Goal: Find specific page/section: Find specific page/section

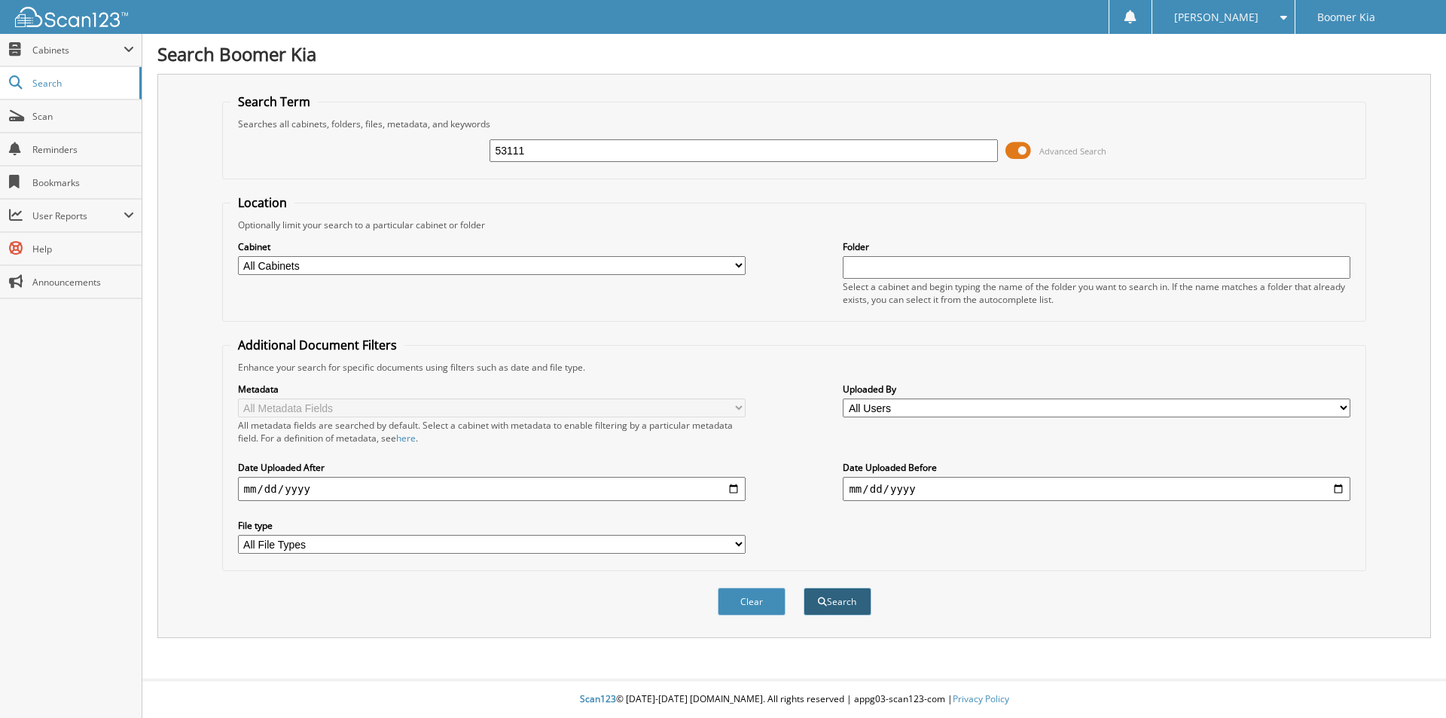
type input "53111"
click at [837, 599] on button "Search" at bounding box center [838, 602] width 68 height 28
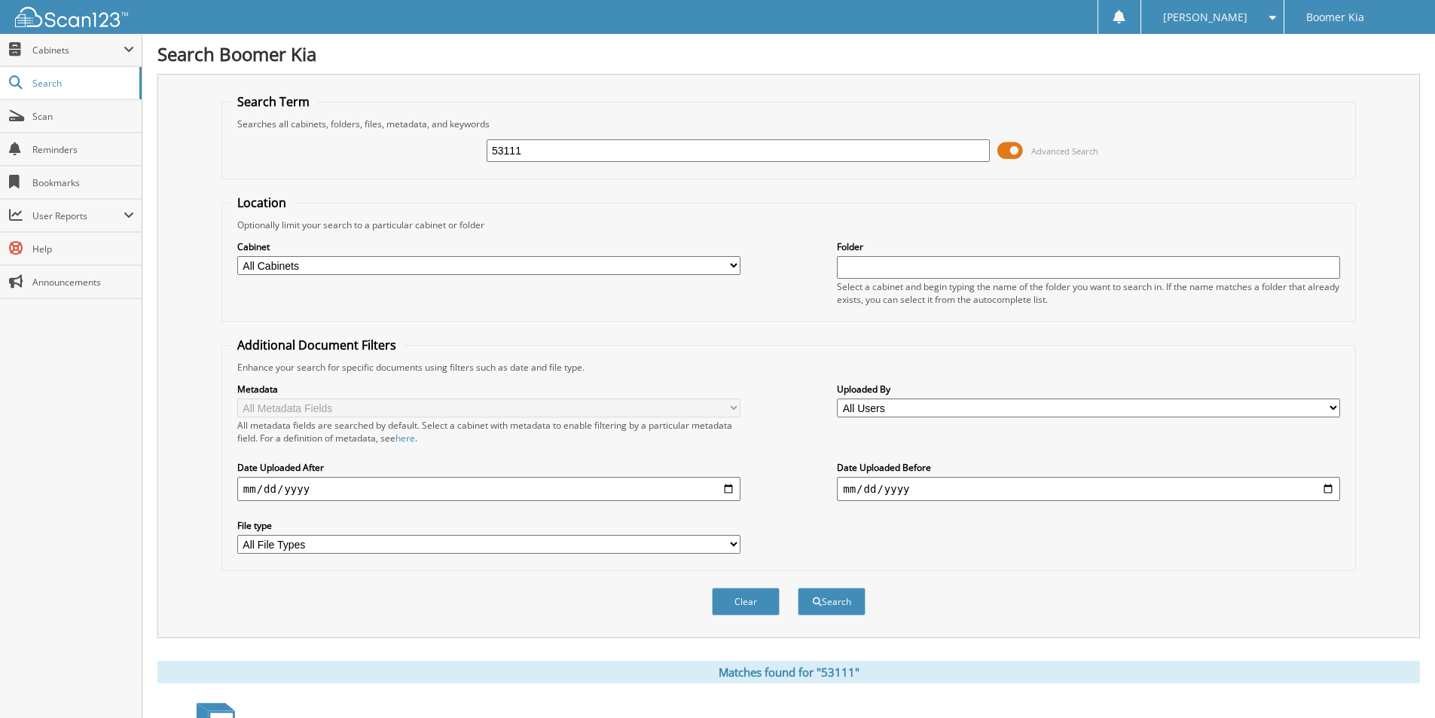
click at [1017, 151] on span at bounding box center [1010, 150] width 26 height 23
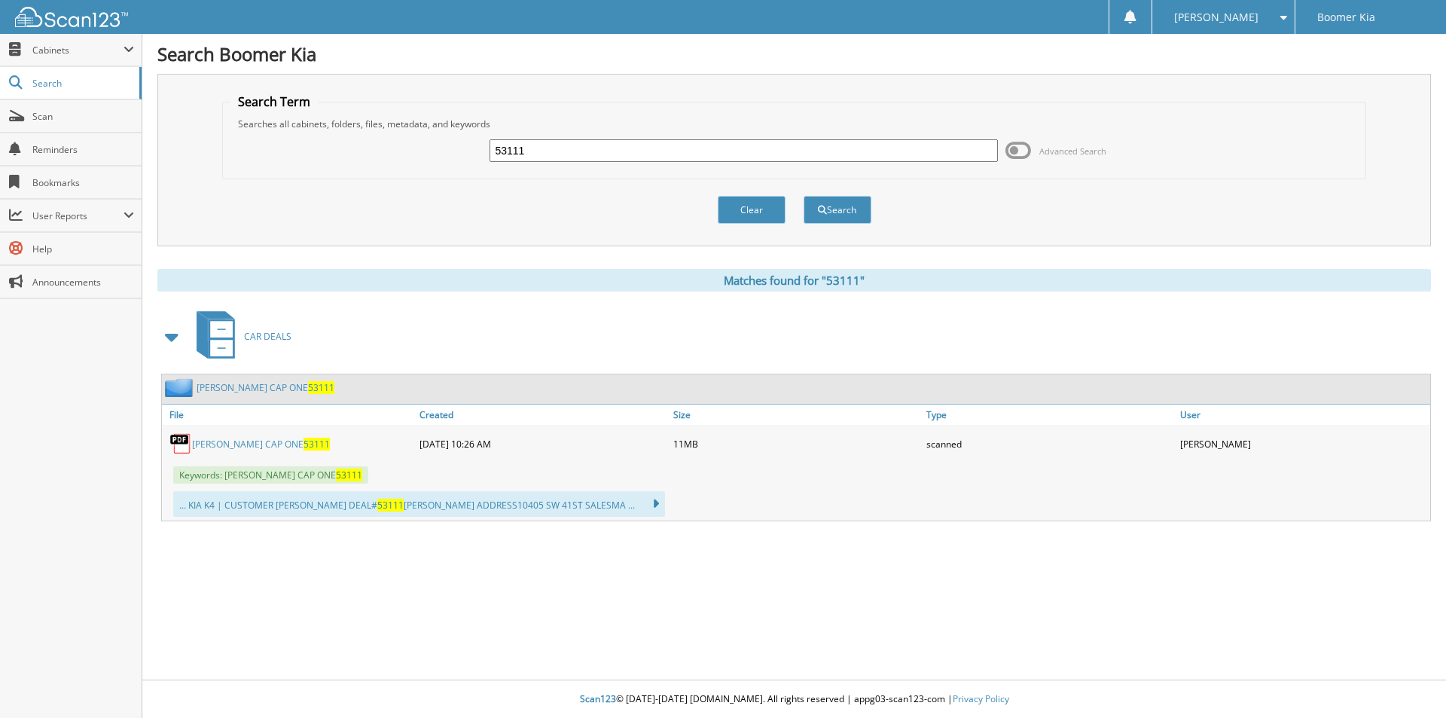
click at [234, 383] on link "JUAREZ CAP ONE 53111" at bounding box center [266, 387] width 138 height 13
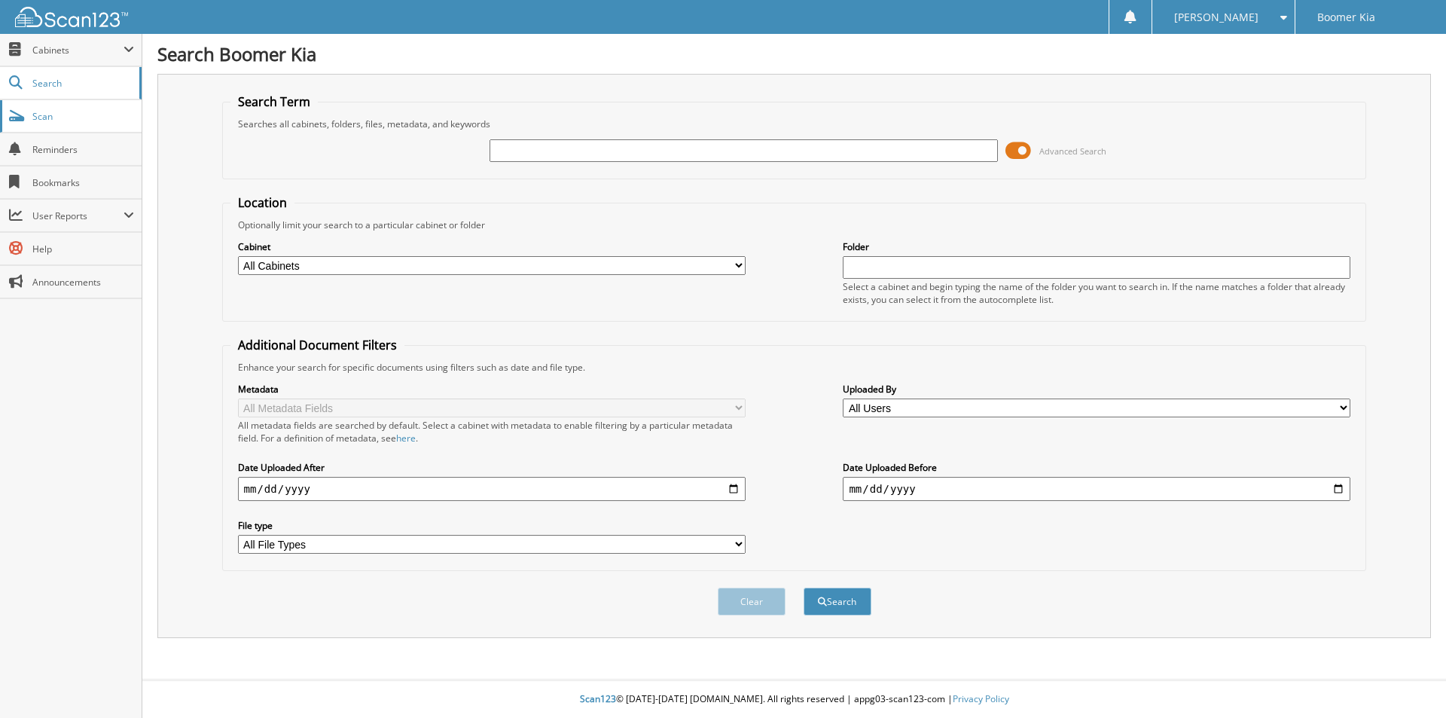
click at [84, 121] on span "Scan" at bounding box center [83, 116] width 102 height 13
type input "52873"
click at [844, 597] on button "Search" at bounding box center [838, 602] width 68 height 28
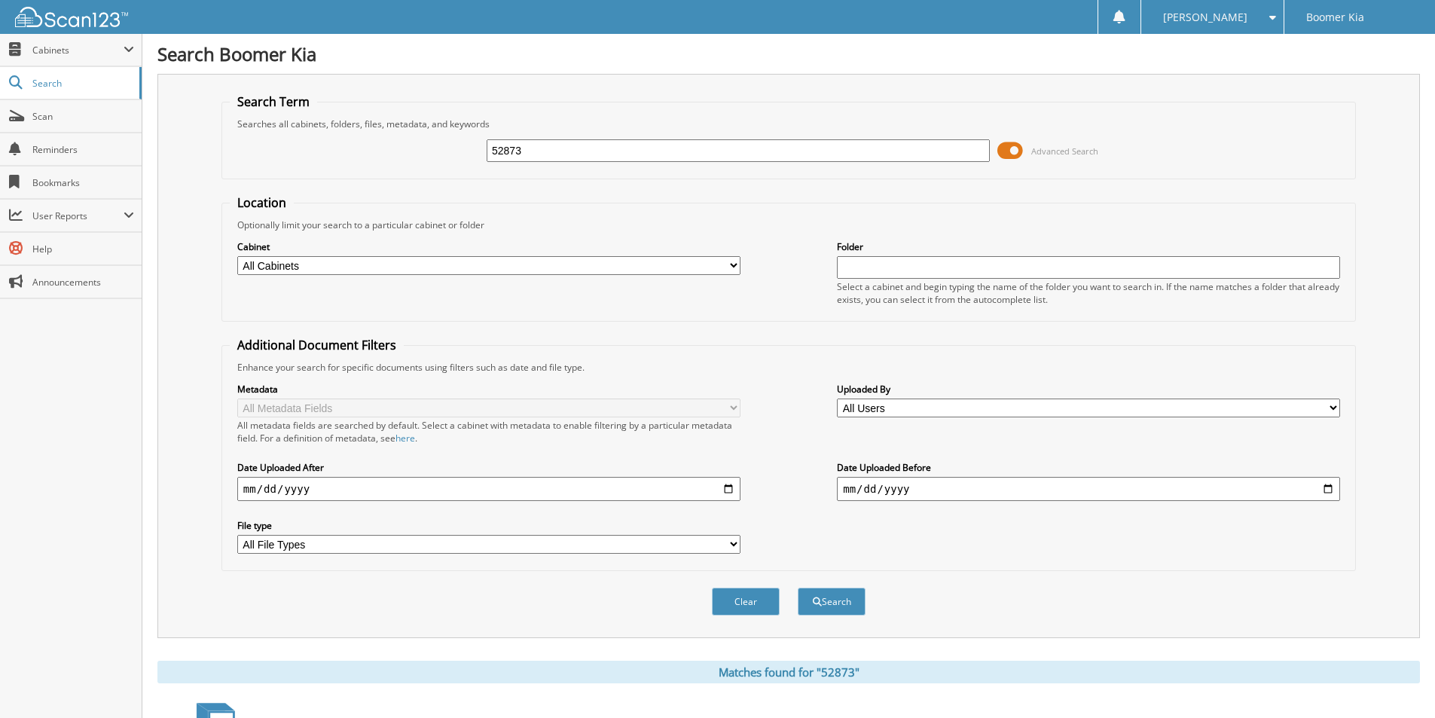
click at [1016, 148] on span at bounding box center [1010, 150] width 26 height 23
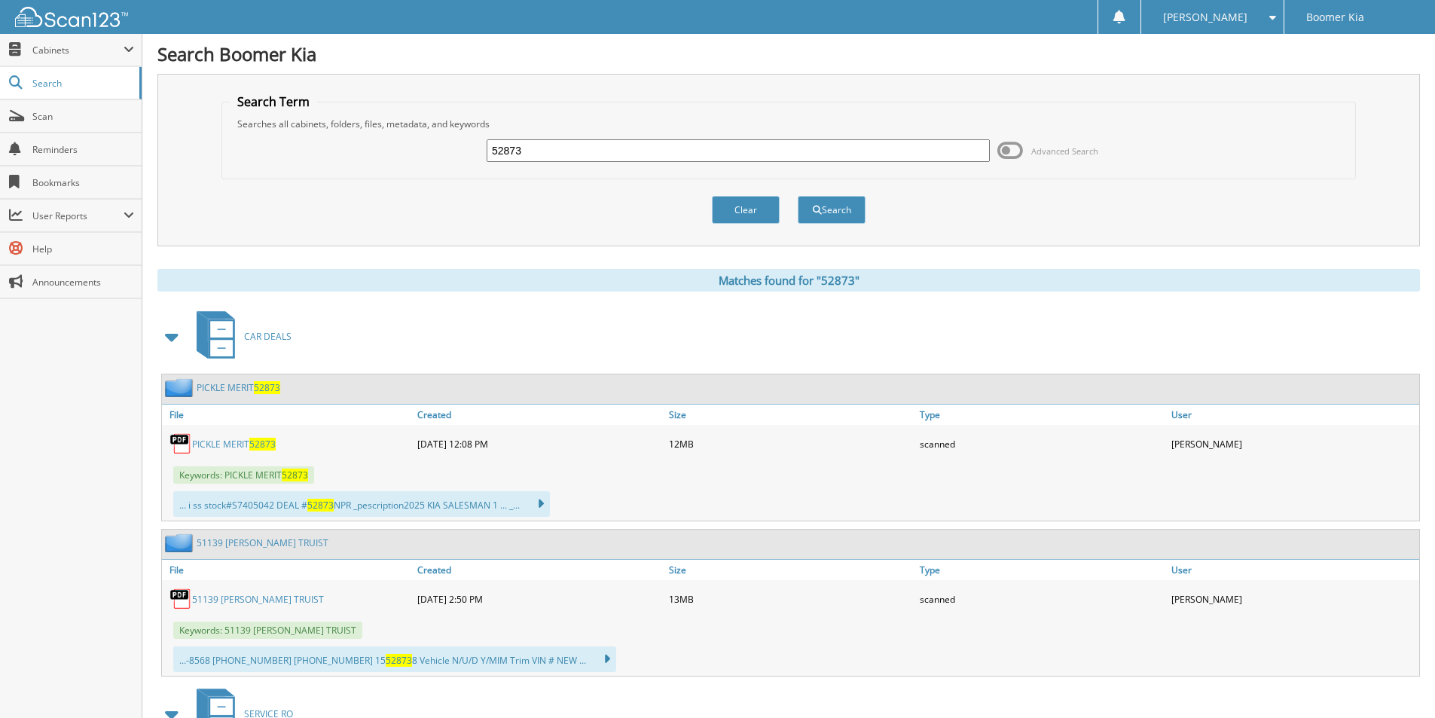
click at [228, 446] on link "PICKLE MERIT 52873" at bounding box center [234, 444] width 84 height 13
click at [748, 219] on button "Clear" at bounding box center [746, 210] width 68 height 28
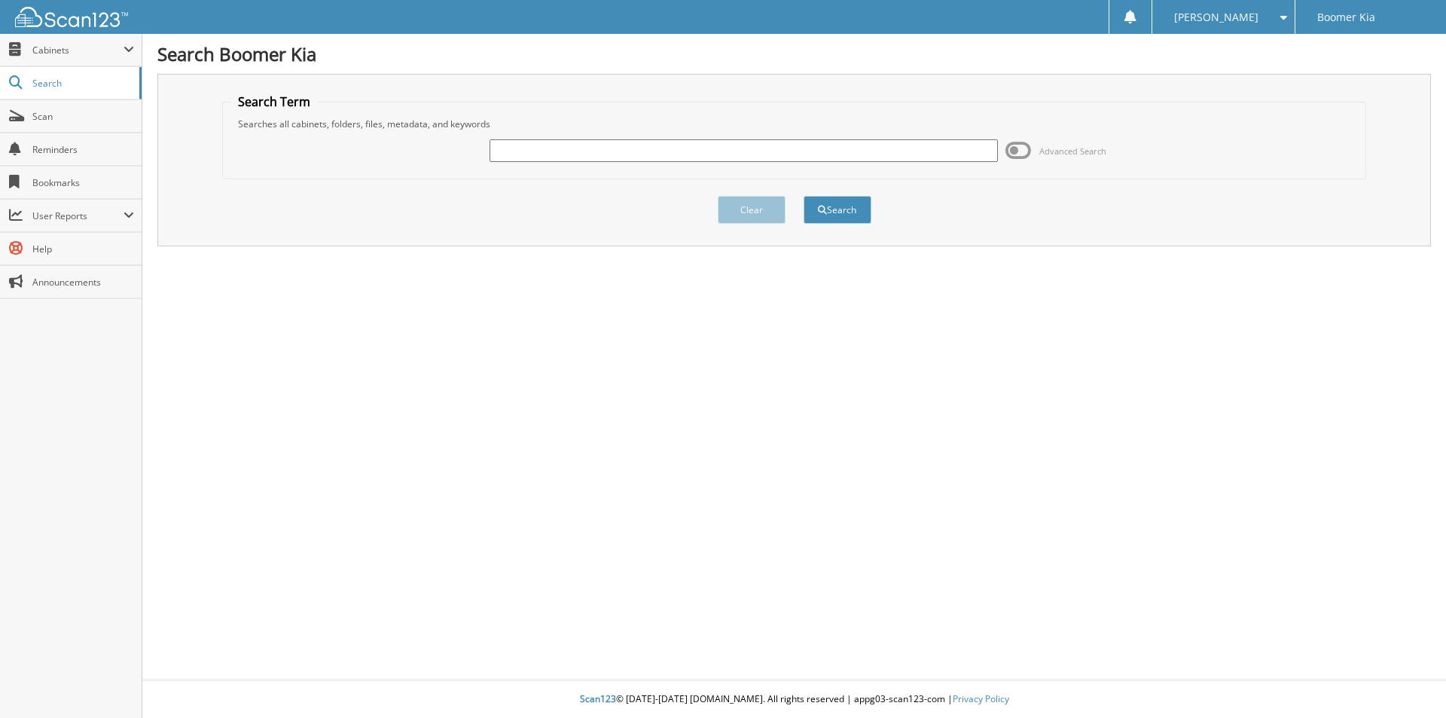
click at [593, 154] on input "text" at bounding box center [744, 150] width 508 height 23
type input "53092"
click at [861, 210] on button "Search" at bounding box center [838, 210] width 68 height 28
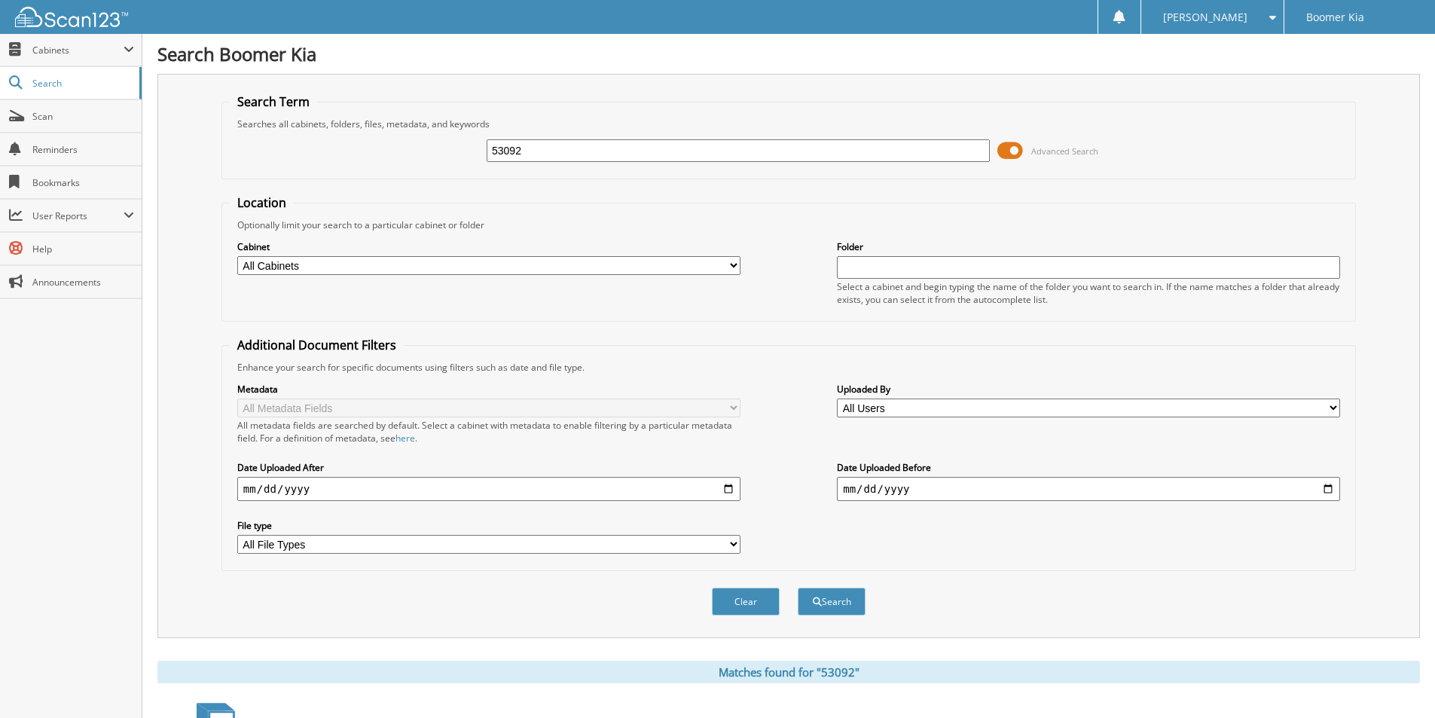
click at [1010, 148] on span at bounding box center [1010, 150] width 26 height 23
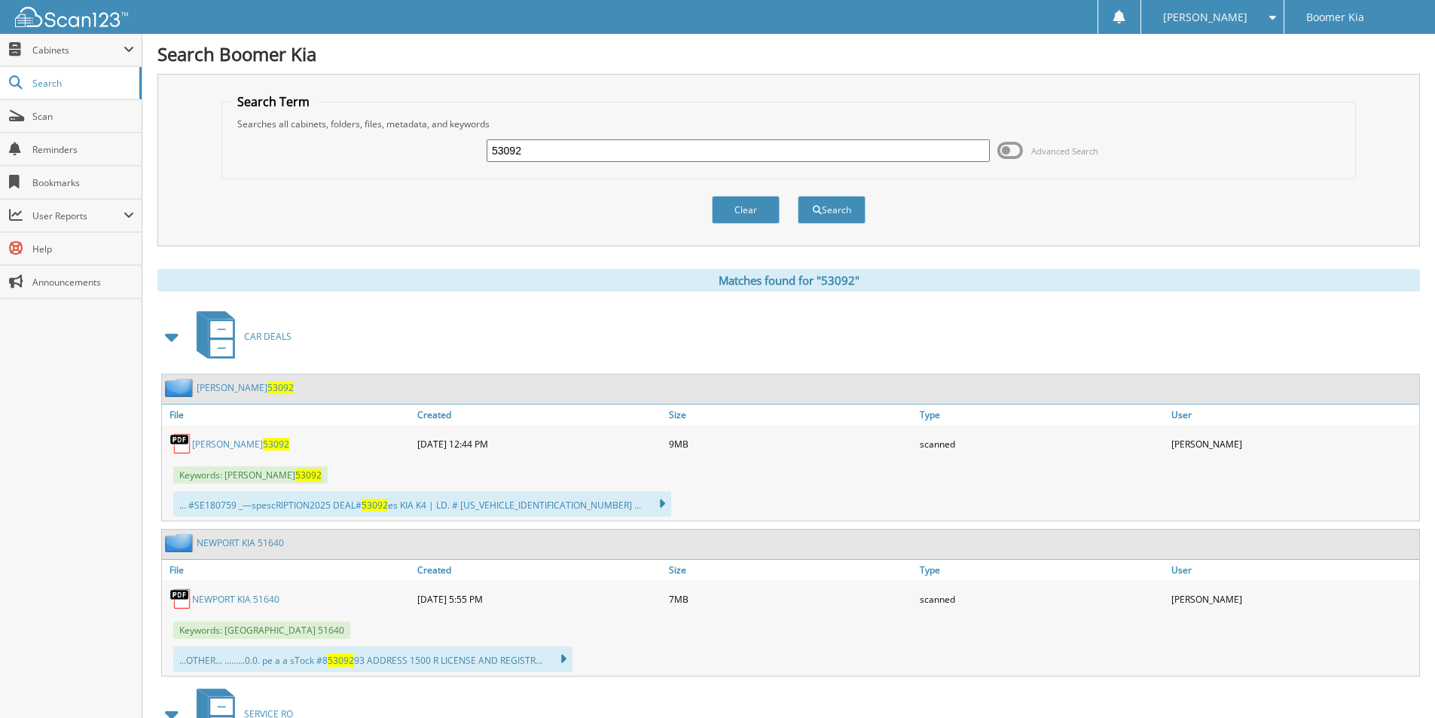
click at [246, 441] on link "[PERSON_NAME] SANTANDER 53092" at bounding box center [240, 444] width 97 height 13
click at [734, 207] on button "Clear" at bounding box center [746, 210] width 68 height 28
